Goal: Transaction & Acquisition: Subscribe to service/newsletter

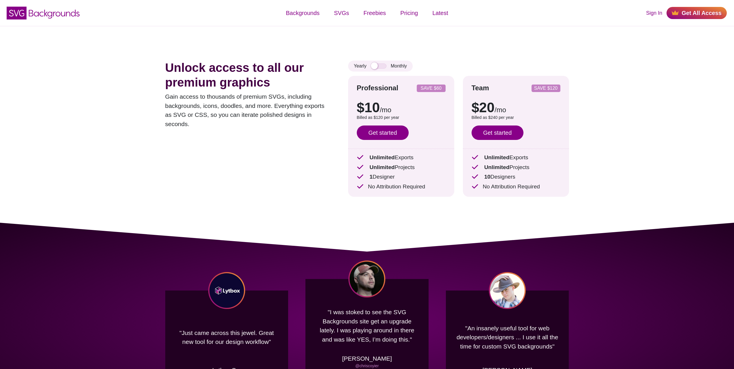
click at [506, 114] on span "/mo" at bounding box center [501, 110] width 12 height 8
click at [556, 115] on p "Billed as $240 per year" at bounding box center [516, 118] width 89 height 6
drag, startPoint x: 542, startPoint y: 195, endPoint x: 542, endPoint y: 149, distance: 46.2
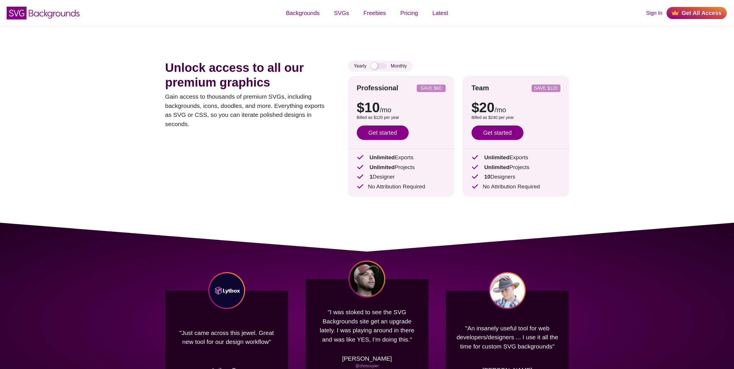
click at [542, 149] on div "Team SAVE $120 $20 /mo $30 /mo Billed as $240 per year Save $120 with annual bi…" at bounding box center [516, 136] width 106 height 121
click at [578, 173] on div "Unlock access to all our premium graphics Gain access to thousands of premium S…" at bounding box center [367, 124] width 439 height 197
click at [382, 68] on input "checkbox" at bounding box center [379, 65] width 16 height 5
click at [372, 65] on input "checkbox" at bounding box center [379, 65] width 16 height 5
checkbox input "false"
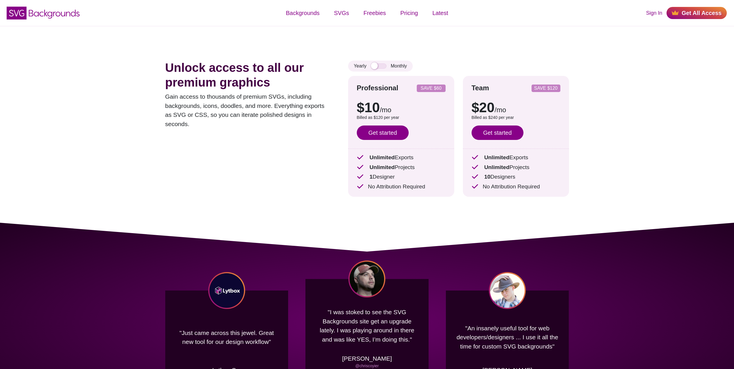
click at [47, 18] on icon "SVG Backgrounds Logo" at bounding box center [43, 13] width 75 height 14
click at [62, 14] on icon at bounding box center [54, 14] width 51 height 9
